Goal: Information Seeking & Learning: Find specific page/section

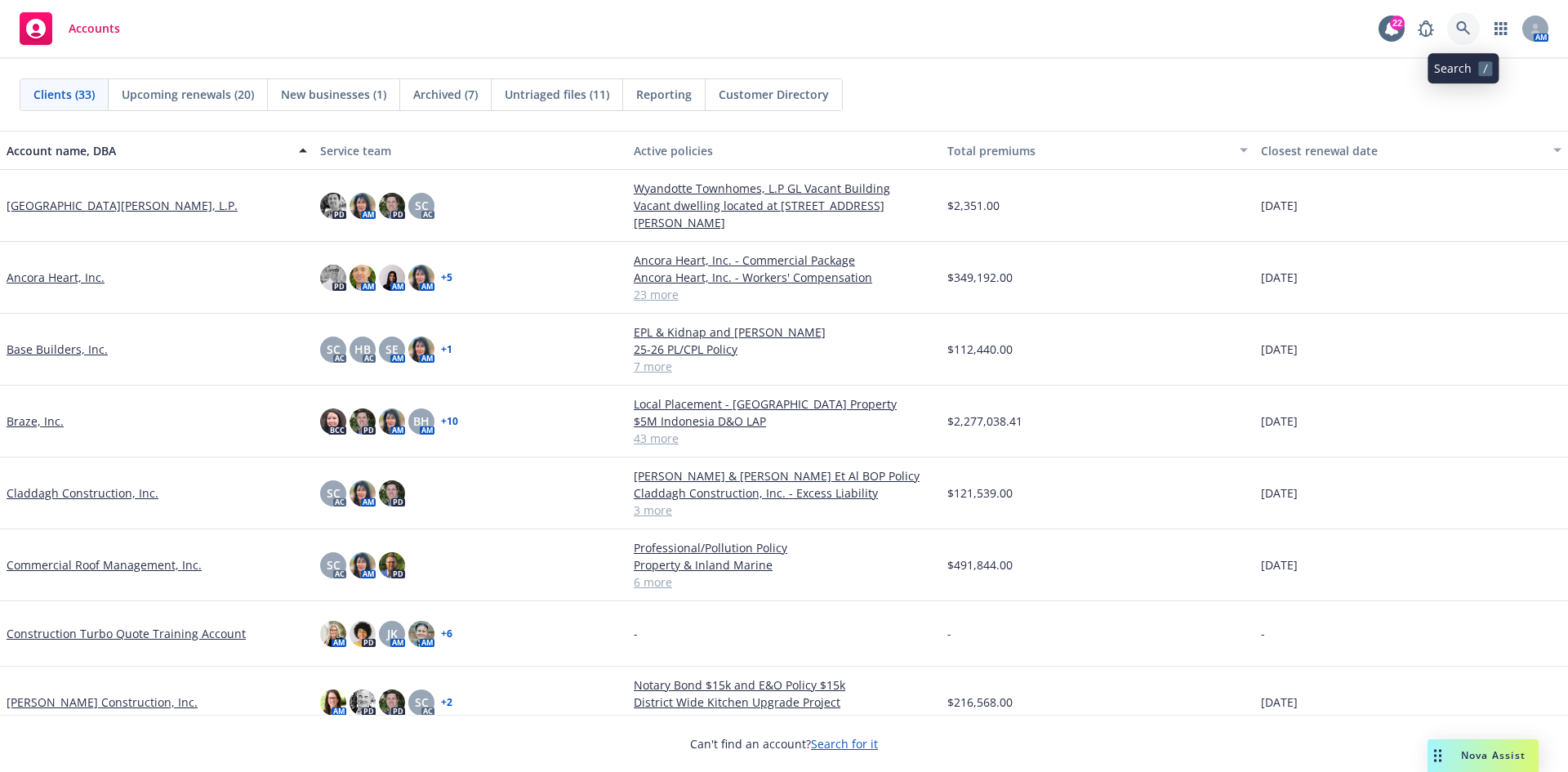
click at [1464, 26] on icon at bounding box center [1463, 29] width 15 height 15
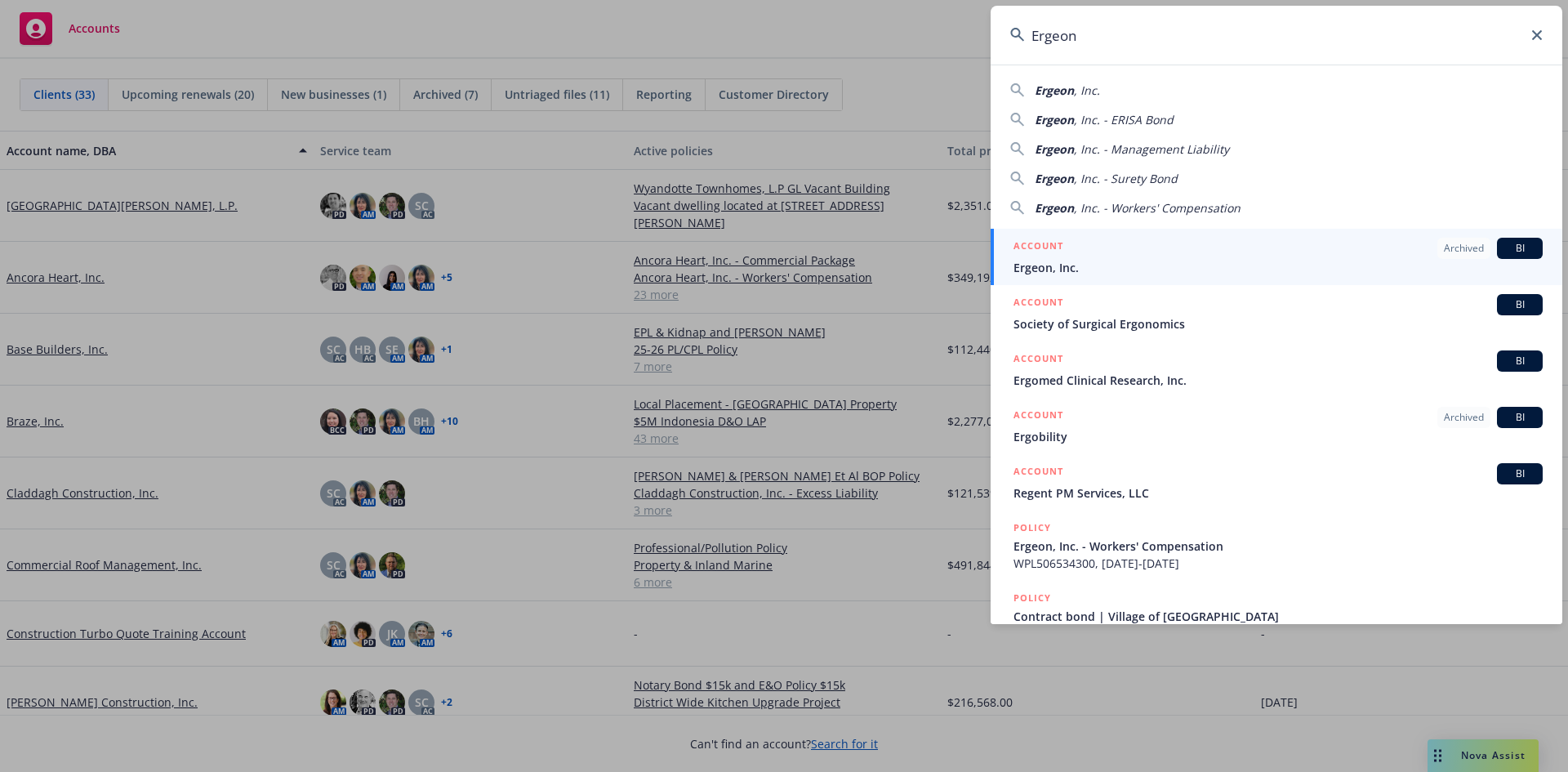
type input "Ergeon"
click at [1297, 252] on div "ACCOUNT Archived BI" at bounding box center [1277, 248] width 529 height 21
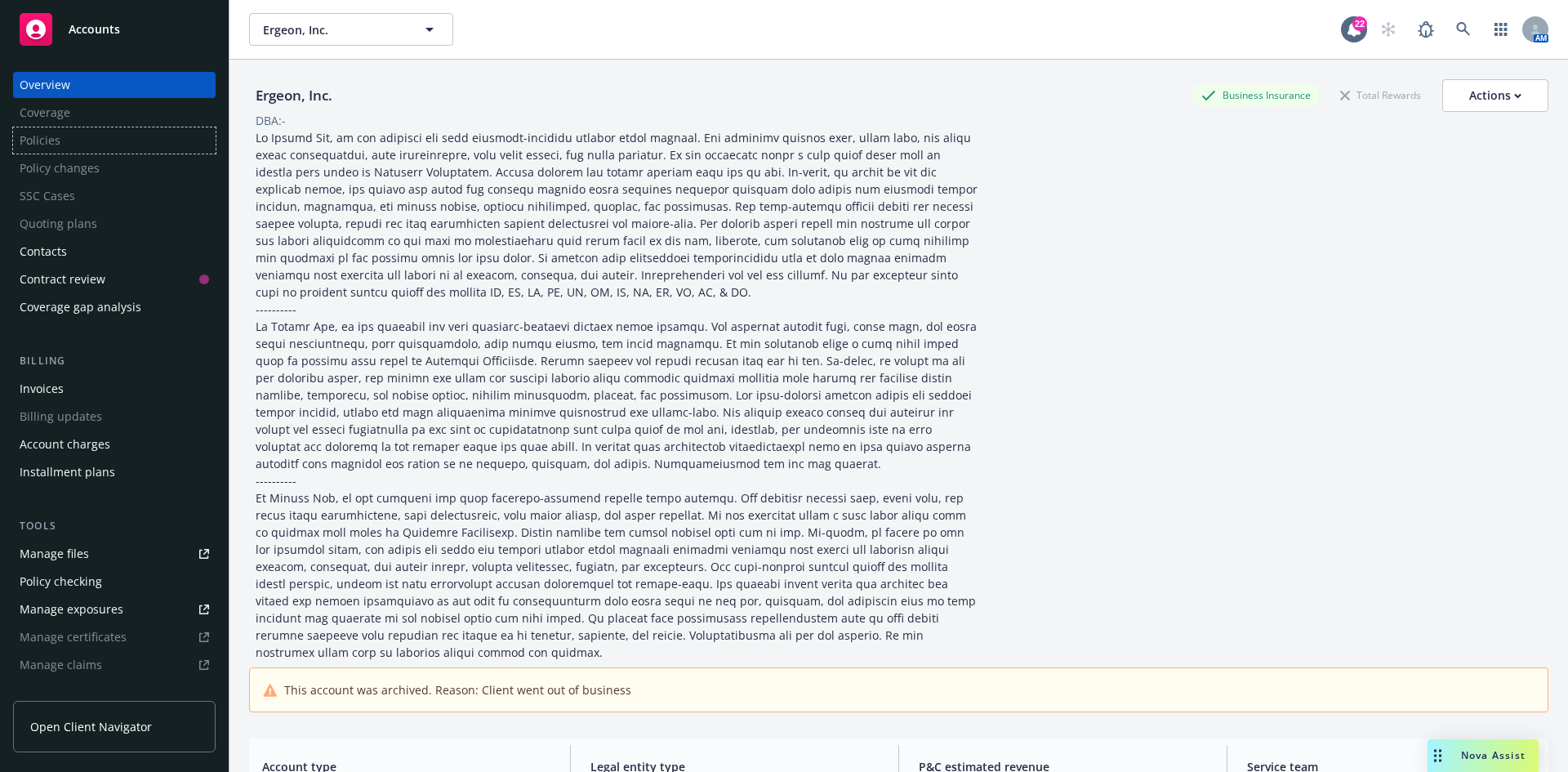
click at [117, 148] on div "Policies" at bounding box center [114, 140] width 202 height 26
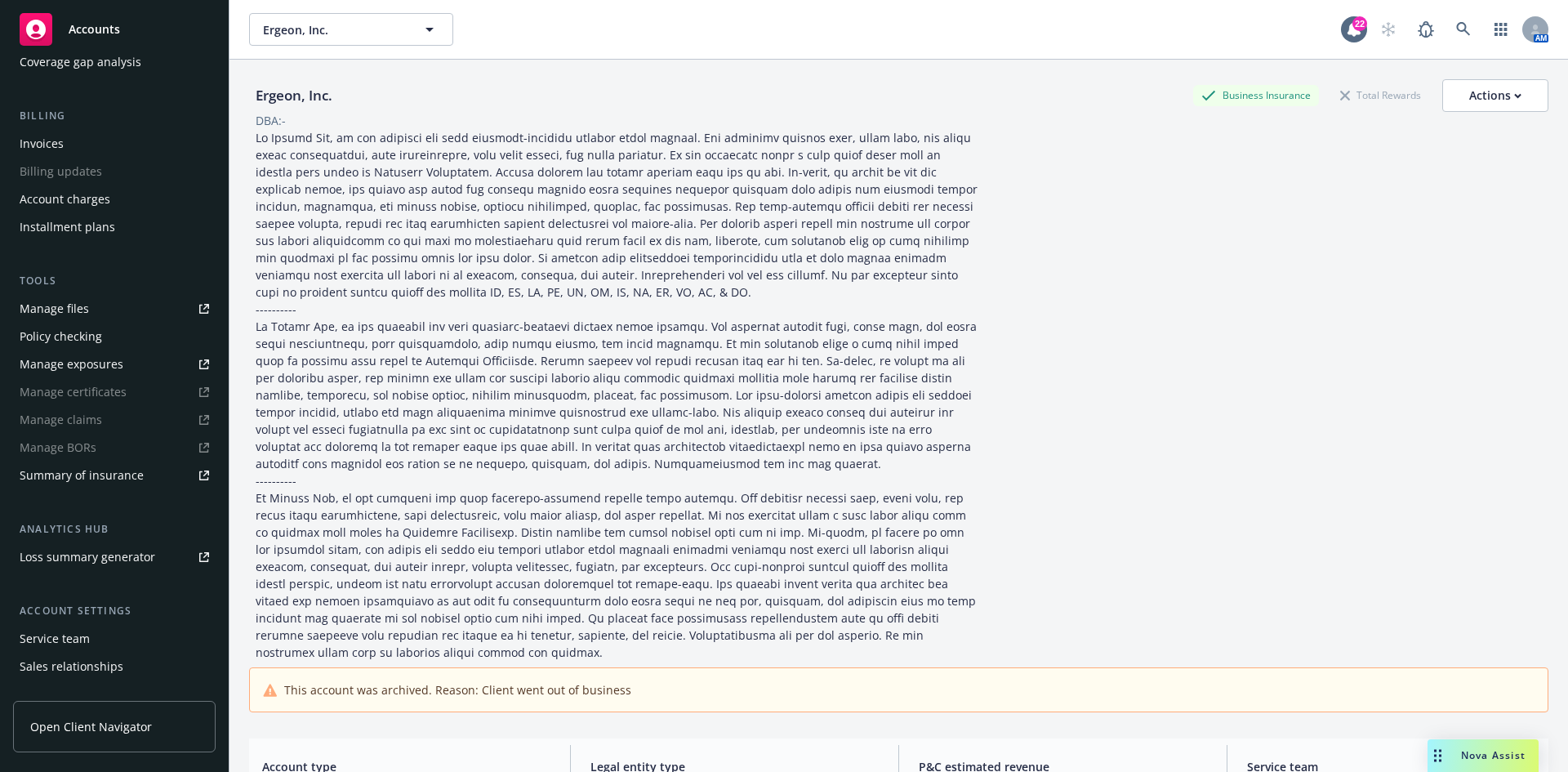
scroll to position [320, 0]
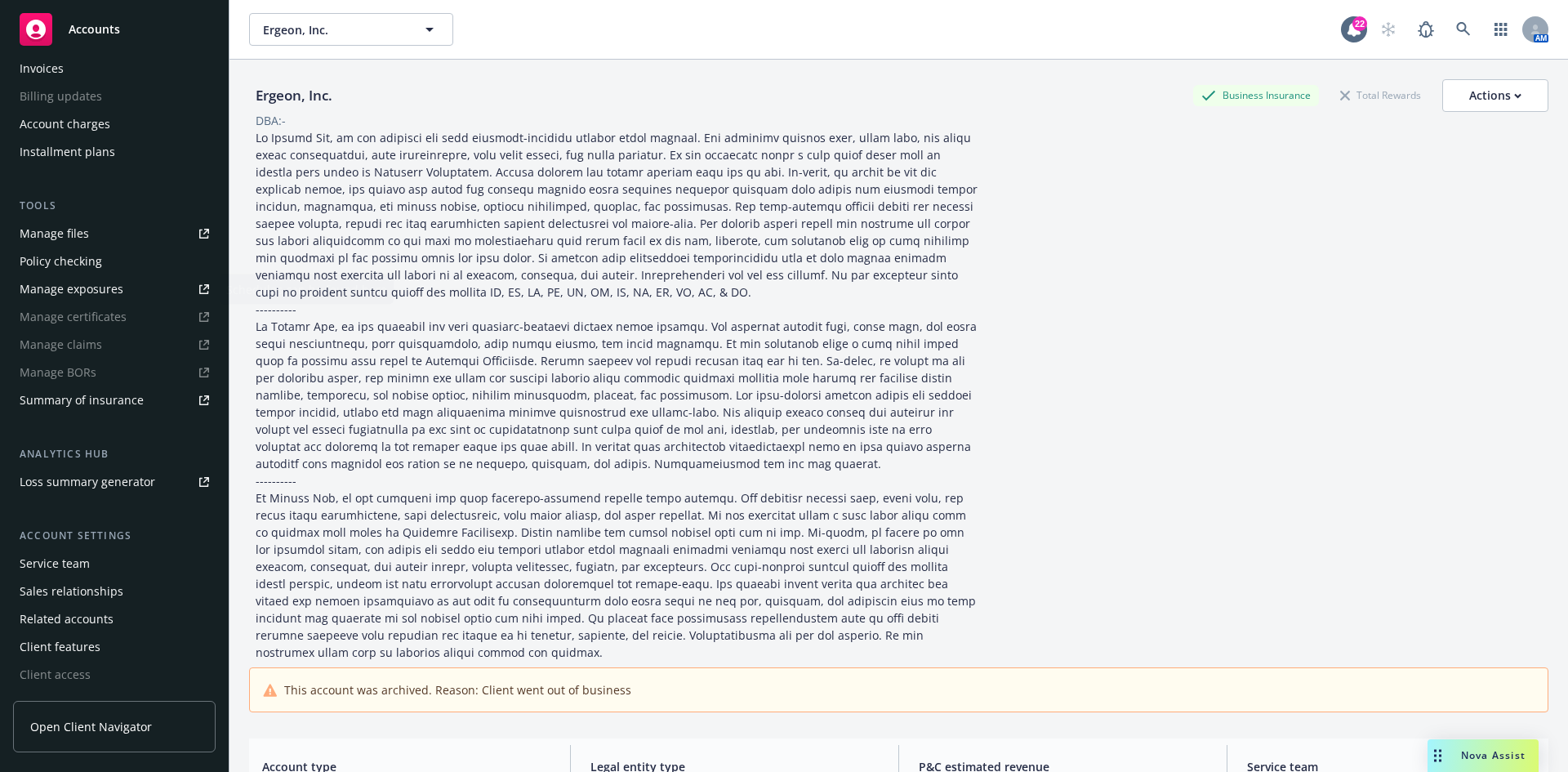
click at [77, 228] on div "Manage files" at bounding box center [53, 234] width 69 height 26
